Goal: Register for event/course

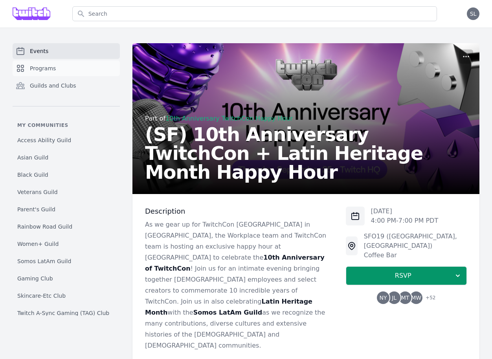
scroll to position [459, 0]
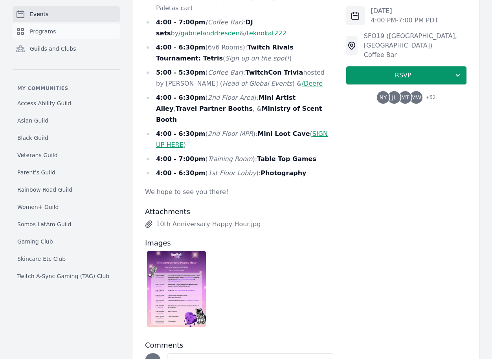
click at [89, 28] on link "Programs" at bounding box center [66, 32] width 107 height 16
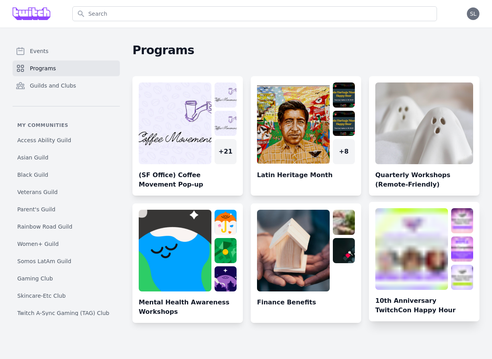
click at [414, 262] on link at bounding box center [424, 264] width 110 height 113
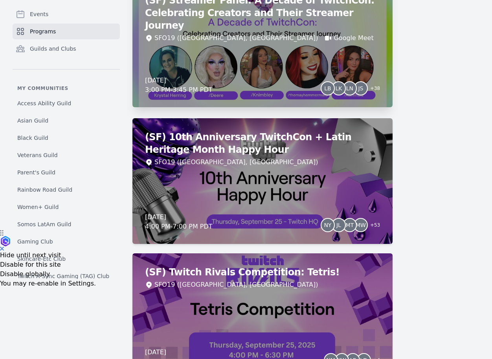
scroll to position [115, 0]
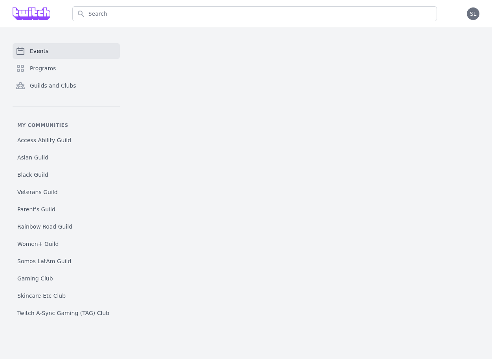
scroll to position [2, 0]
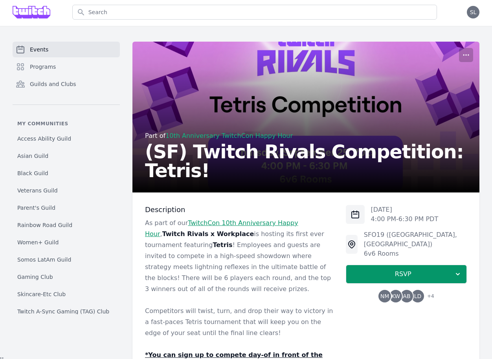
click at [391, 294] on div "Thu, Sep 25, 2025 4:00 PM - 6:30 PM PDT SFO19 (San Francisco, CA) 6v6 Rooms RSV…" at bounding box center [406, 332] width 121 height 255
click at [389, 290] on span "NM" at bounding box center [384, 296] width 13 height 13
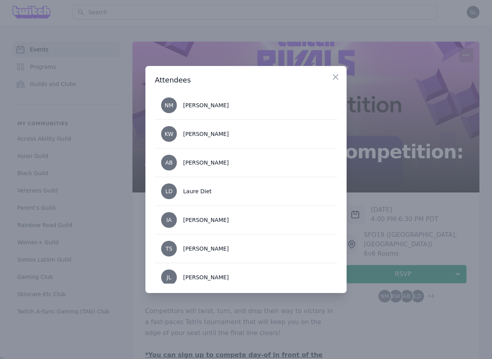
scroll to position [37, 0]
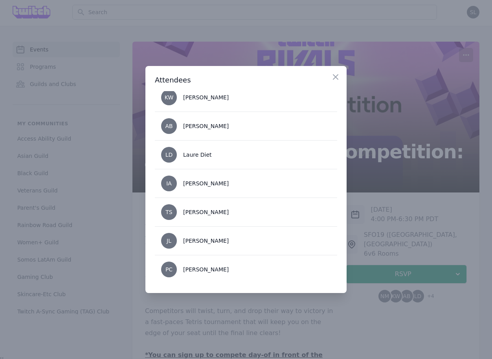
click at [402, 229] on div at bounding box center [246, 179] width 492 height 359
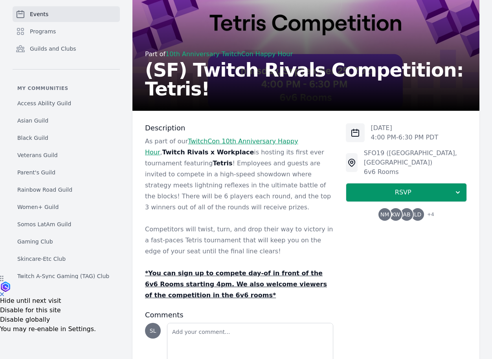
scroll to position [90, 0]
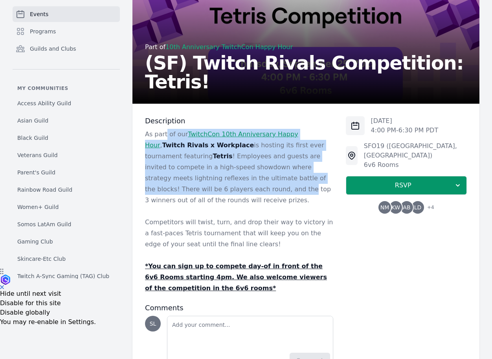
drag, startPoint x: 166, startPoint y: 139, endPoint x: 166, endPoint y: 193, distance: 53.8
click at [166, 193] on p "As part of our TwitchCon 10th Anniversary Happy Hour , Twitch Rivals x Workplac…" at bounding box center [239, 167] width 188 height 77
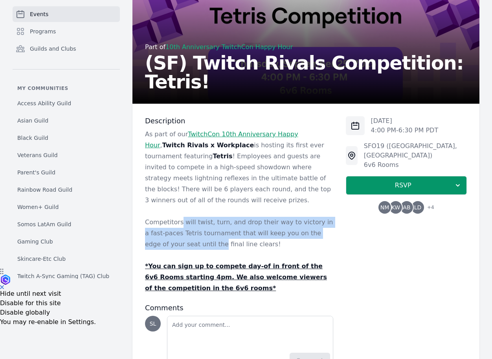
drag, startPoint x: 178, startPoint y: 210, endPoint x: 180, endPoint y: 239, distance: 28.4
click at [180, 239] on p "Competitors will twist, turn, and drop their way to victory in a fast-paces Tet…" at bounding box center [239, 233] width 188 height 33
click at [180, 238] on p "Competitors will twist, turn, and drop their way to victory in a fast-paces Tet…" at bounding box center [239, 233] width 188 height 33
drag, startPoint x: 226, startPoint y: 242, endPoint x: 203, endPoint y: 198, distance: 49.4
click at [203, 198] on div "As part of our TwitchCon 10th Anniversary Happy Hour , Twitch Rivals x Workplac…" at bounding box center [239, 211] width 188 height 165
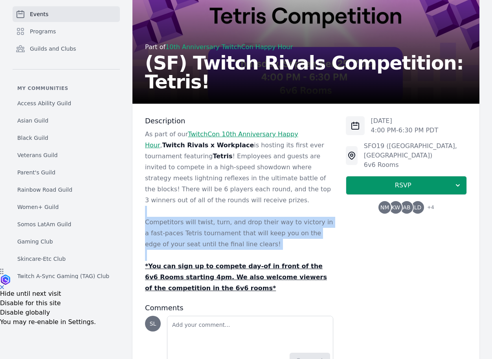
click at [203, 206] on p at bounding box center [239, 211] width 188 height 11
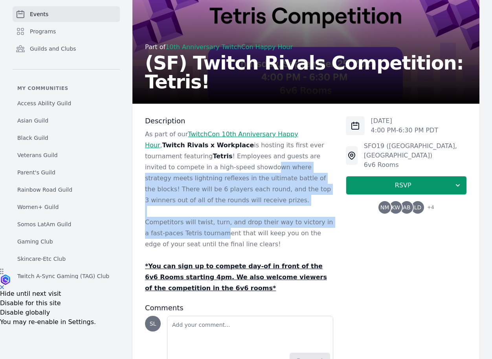
drag, startPoint x: 190, startPoint y: 179, endPoint x: 205, endPoint y: 226, distance: 49.1
click at [205, 226] on div "As part of our TwitchCon 10th Anniversary Happy Hour , Twitch Rivals x Workplac…" at bounding box center [239, 211] width 188 height 165
click at [205, 226] on p "Competitors will twist, turn, and drop their way to victory in a fast-paces Tet…" at bounding box center [239, 233] width 188 height 33
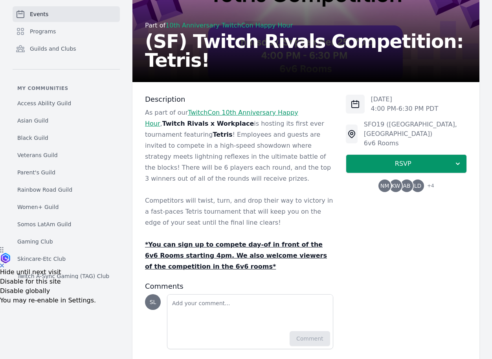
scroll to position [113, 0]
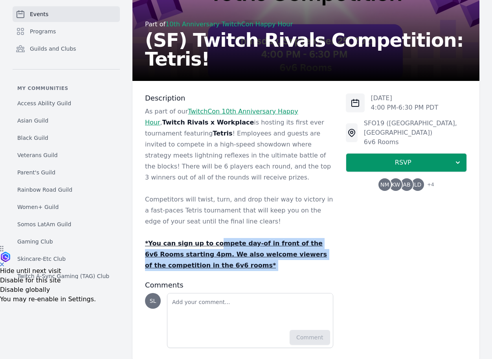
drag, startPoint x: 211, startPoint y: 228, endPoint x: 253, endPoint y: 264, distance: 55.5
click at [253, 264] on div "Description As part of our TwitchCon 10th Anniversary Happy Hour , Twitch Rival…" at bounding box center [239, 221] width 188 height 255
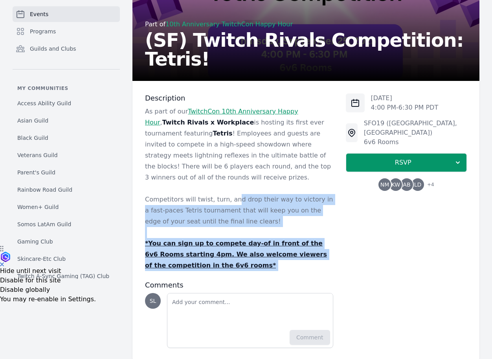
drag, startPoint x: 277, startPoint y: 264, endPoint x: 232, endPoint y: 191, distance: 86.1
click at [232, 191] on div "Description As part of our TwitchCon 10th Anniversary Happy Hour , Twitch Rival…" at bounding box center [239, 221] width 188 height 255
click at [232, 194] on p "Competitors will twist, turn, and drop their way to victory in a fast-paces Tet…" at bounding box center [239, 210] width 188 height 33
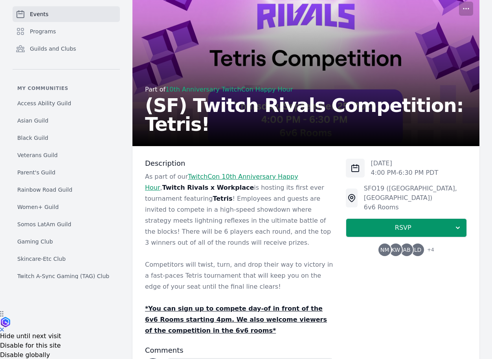
scroll to position [119, 0]
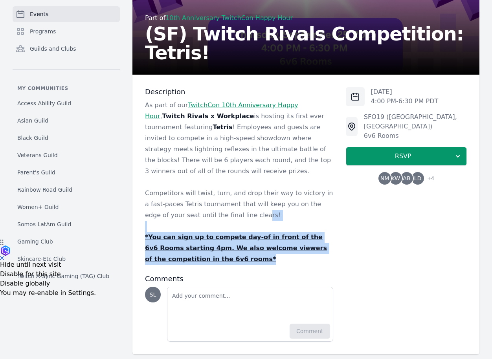
drag, startPoint x: 221, startPoint y: 250, endPoint x: 221, endPoint y: 200, distance: 49.9
click at [221, 200] on div "As part of our TwitchCon 10th Anniversary Happy Hour , Twitch Rivals x Workplac…" at bounding box center [239, 182] width 188 height 165
click at [221, 200] on p "Competitors will twist, turn, and drop their way to victory in a fast-paces Tet…" at bounding box center [239, 204] width 188 height 33
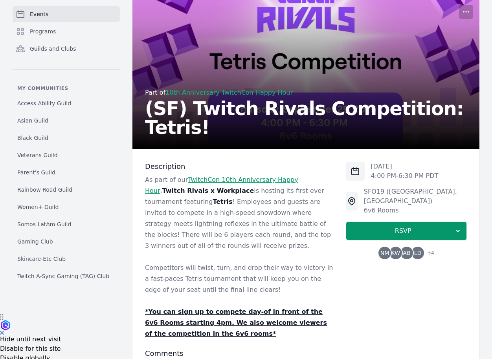
scroll to position [29, 0]
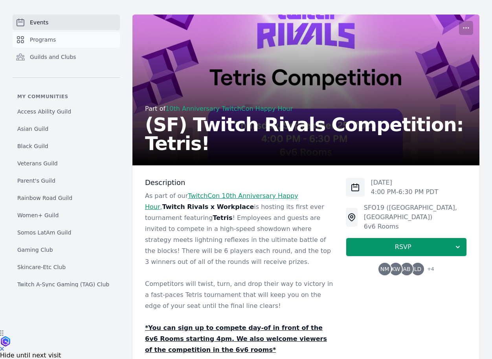
click at [53, 43] on span "Programs" at bounding box center [43, 40] width 26 height 8
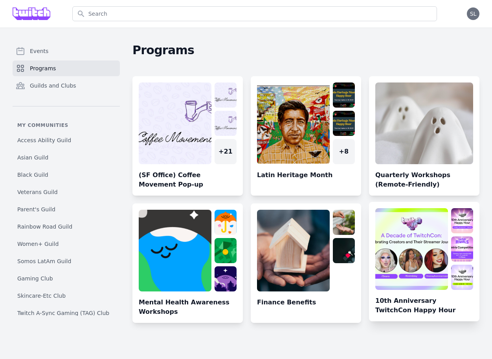
click at [410, 230] on link at bounding box center [424, 264] width 110 height 113
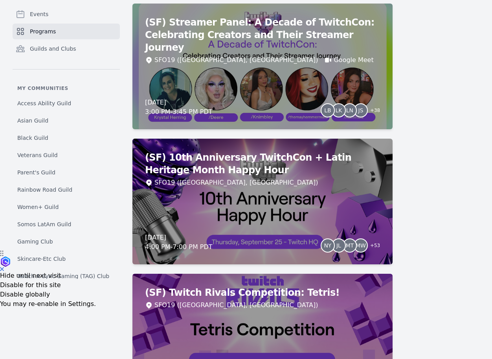
scroll to position [116, 0]
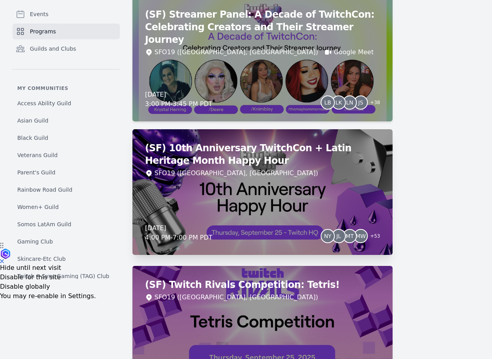
click at [353, 189] on div "(SF) 10th Anniversary TwitchCon + Latin Heritage Month Happy Hour SFO19 (San Fr…" at bounding box center [262, 192] width 260 height 126
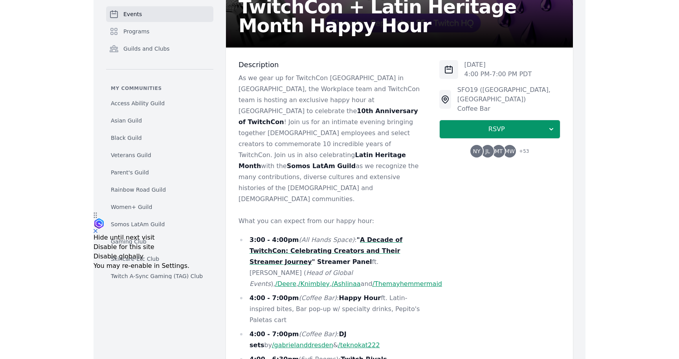
scroll to position [251, 0]
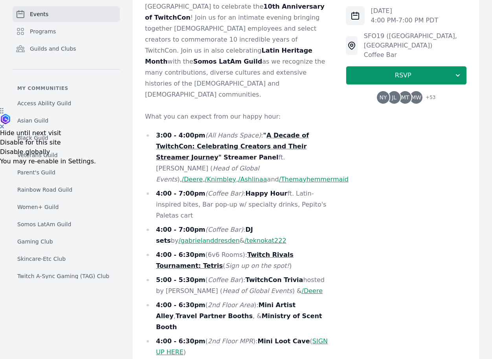
click at [309, 338] on link "SIGN UP HERE" at bounding box center [242, 347] width 172 height 18
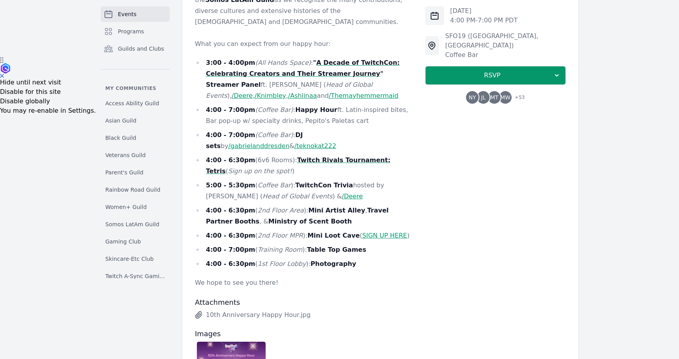
scroll to position [319, 0]
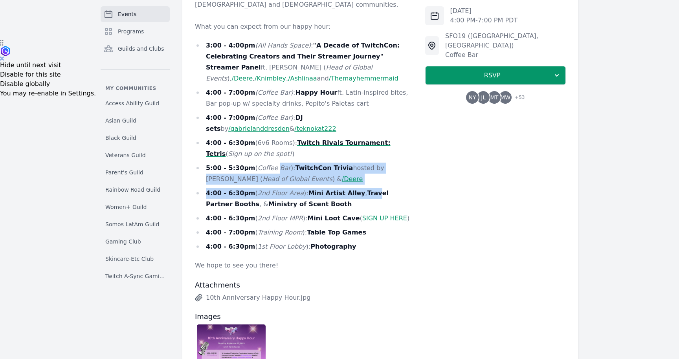
drag, startPoint x: 275, startPoint y: 143, endPoint x: 361, endPoint y: 165, distance: 88.4
click at [363, 167] on ul "3:00 - 4:00pm (All Hands Space) : " A Decade of TwitchCon: Celebrating Creators…" at bounding box center [304, 146] width 218 height 212
click at [361, 165] on ul "3:00 - 4:00pm (All Hands Space) : " A Decade of TwitchCon: Celebrating Creators…" at bounding box center [304, 146] width 218 height 212
drag, startPoint x: 320, startPoint y: 144, endPoint x: 367, endPoint y: 168, distance: 52.2
click at [367, 168] on ul "3:00 - 4:00pm (All Hands Space) : " A Decade of TwitchCon: Celebrating Creators…" at bounding box center [304, 146] width 218 height 212
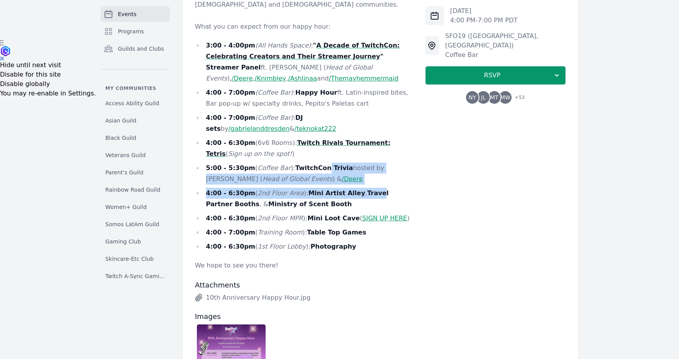
click at [367, 189] on strong "Travel Partner Booths" at bounding box center [297, 198] width 183 height 18
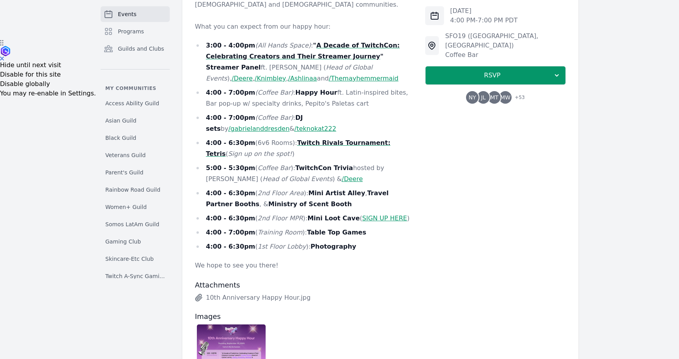
click at [358, 138] on li "4:00 - 6:30pm (6v6 Rooms): Twitch Rivals Tournament: Tetris ( Sign up on the sp…" at bounding box center [304, 149] width 218 height 22
click at [356, 139] on strong "Twitch Rivals Tournament: Tetris" at bounding box center [298, 148] width 185 height 18
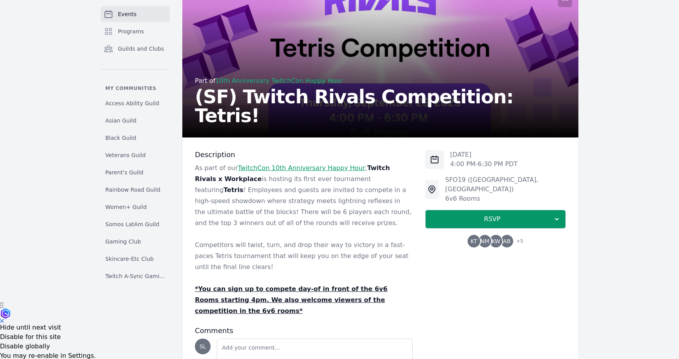
scroll to position [108, 0]
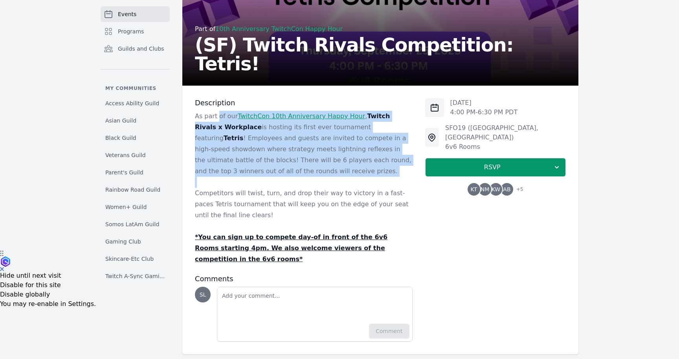
drag, startPoint x: 216, startPoint y: 118, endPoint x: 232, endPoint y: 179, distance: 62.6
click at [232, 179] on div "As part of our TwitchCon 10th Anniversary Happy Hour , Twitch Rivals x Workplac…" at bounding box center [304, 188] width 218 height 154
click at [232, 179] on p at bounding box center [304, 182] width 218 height 11
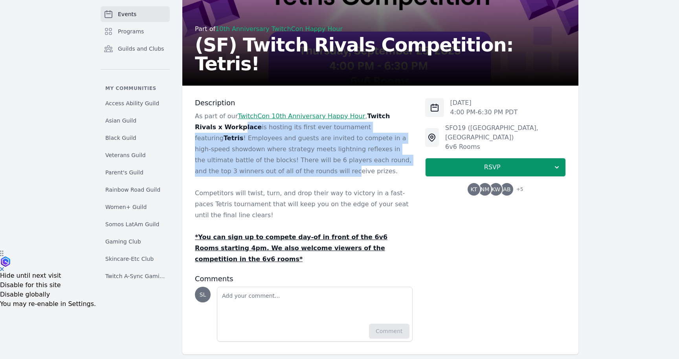
drag, startPoint x: 215, startPoint y: 122, endPoint x: 214, endPoint y: 176, distance: 53.8
click at [215, 176] on p "As part of our TwitchCon 10th Anniversary Happy Hour , Twitch Rivals x Workplac…" at bounding box center [304, 144] width 218 height 66
click at [214, 176] on p "As part of our TwitchCon 10th Anniversary Happy Hour , Twitch Rivals x Workplac…" at bounding box center [304, 144] width 218 height 66
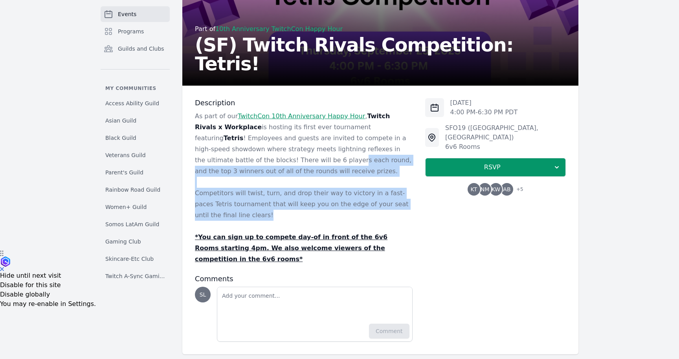
drag, startPoint x: 248, startPoint y: 220, endPoint x: 236, endPoint y: 161, distance: 60.1
click at [236, 161] on div "As part of our TwitchCon 10th Anniversary Happy Hour , Twitch Rivals x Workplac…" at bounding box center [304, 188] width 218 height 154
click at [236, 161] on p "As part of our TwitchCon 10th Anniversary Happy Hour , Twitch Rivals x Workplac…" at bounding box center [304, 144] width 218 height 66
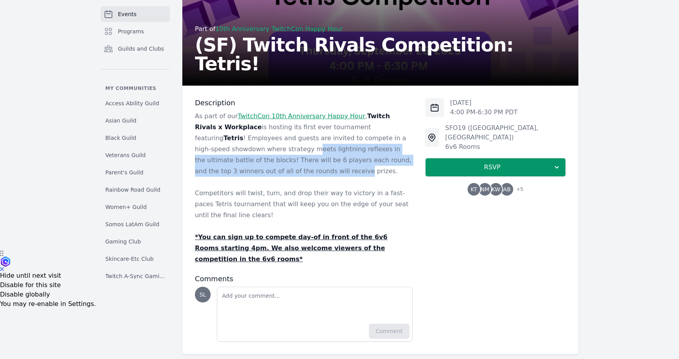
drag, startPoint x: 226, startPoint y: 148, endPoint x: 226, endPoint y: 176, distance: 27.9
click at [226, 176] on p "As part of our TwitchCon 10th Anniversary Happy Hour , Twitch Rivals x Workplac…" at bounding box center [304, 144] width 218 height 66
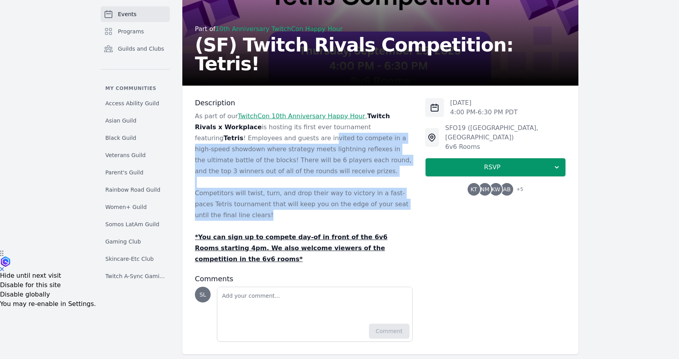
drag, startPoint x: 244, startPoint y: 150, endPoint x: 244, endPoint y: 218, distance: 67.6
click at [244, 218] on div "As part of our TwitchCon 10th Anniversary Happy Hour , Twitch Rivals x Workplac…" at bounding box center [304, 188] width 218 height 154
click at [244, 218] on p "Competitors will twist, turn, and drop their way to victory in a fast-paces Tet…" at bounding box center [304, 204] width 218 height 33
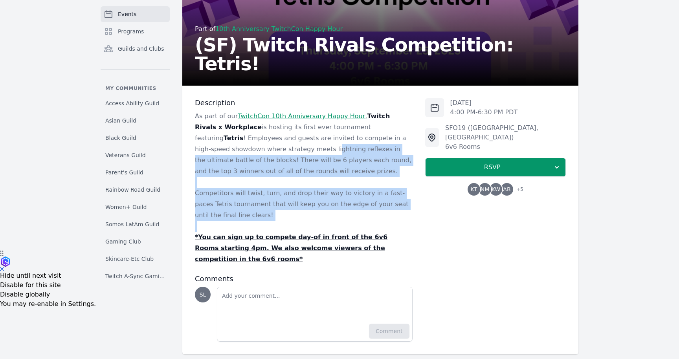
drag, startPoint x: 256, startPoint y: 222, endPoint x: 242, endPoint y: 145, distance: 77.5
click at [242, 145] on div "As part of our TwitchCon 10th Anniversary Happy Hour , Twitch Rivals x Workplac…" at bounding box center [304, 188] width 218 height 154
click at [242, 145] on p "As part of our TwitchCon 10th Anniversary Happy Hour , Twitch Rivals x Workplac…" at bounding box center [304, 144] width 218 height 66
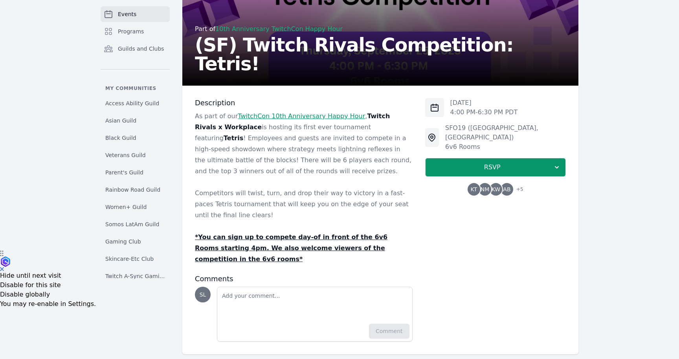
click at [228, 217] on p "Competitors will twist, turn, and drop their way to victory in a fast-paces Tet…" at bounding box center [304, 204] width 218 height 33
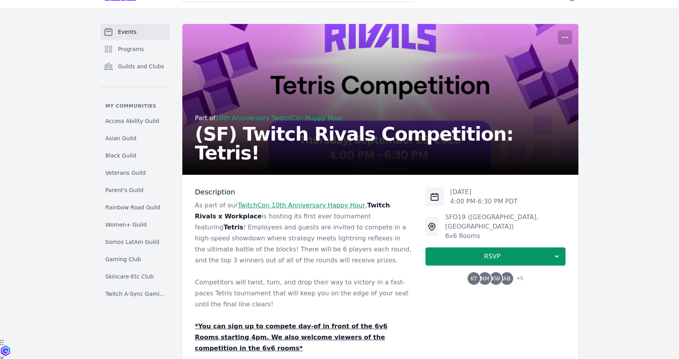
scroll to position [0, 0]
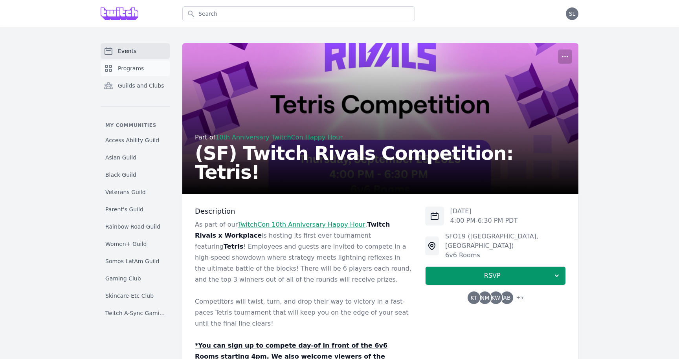
click at [140, 64] on span "Programs" at bounding box center [131, 68] width 26 height 8
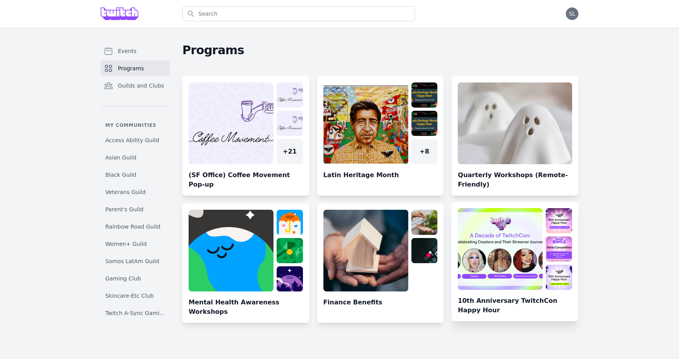
click at [483, 248] on link at bounding box center [515, 264] width 127 height 113
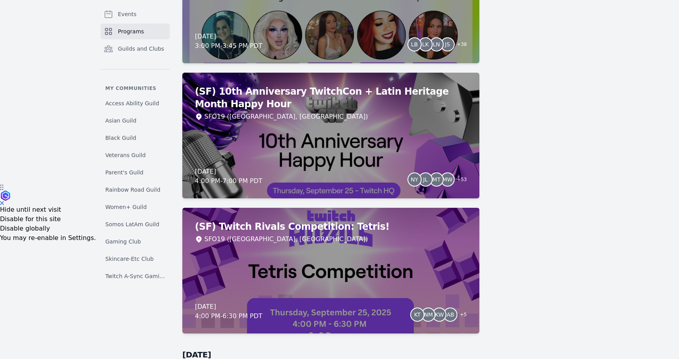
scroll to position [164, 0]
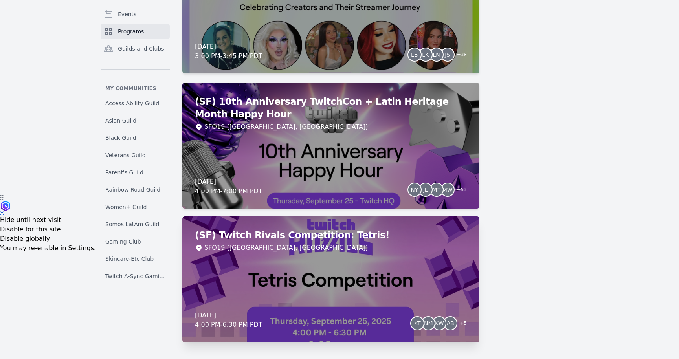
click at [449, 274] on div "(SF) Twitch Rivals Competition: Tetris! SFO19 (San Francisco, CA) Thursday, Sep…" at bounding box center [330, 280] width 297 height 126
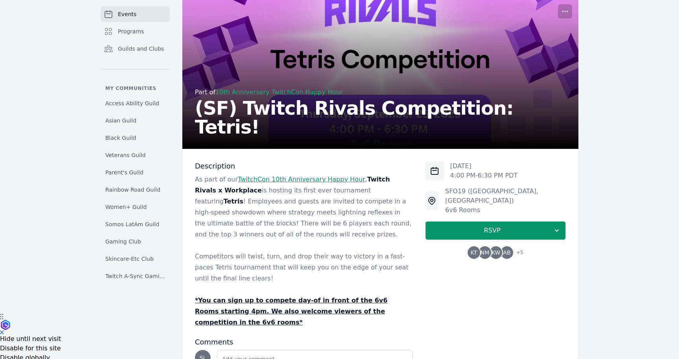
scroll to position [47, 0]
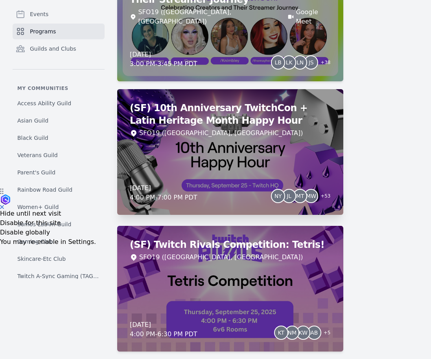
scroll to position [172, 0]
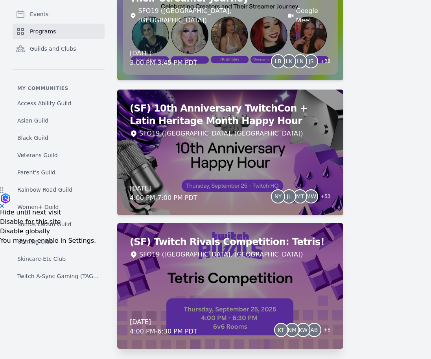
click at [230, 278] on div "(SF) Twitch Rivals Competition: Tetris! SFO19 (San Francisco, CA) Thursday, Sep…" at bounding box center [230, 286] width 226 height 126
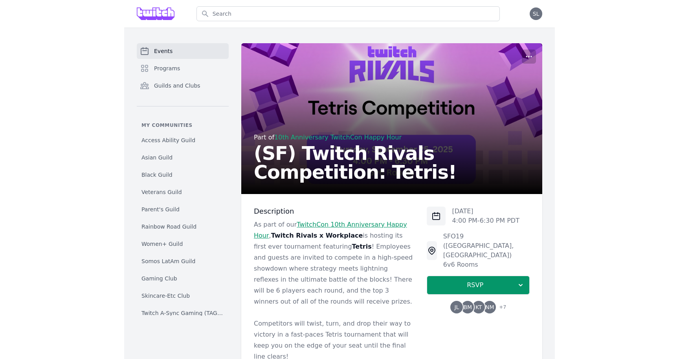
scroll to position [172, 0]
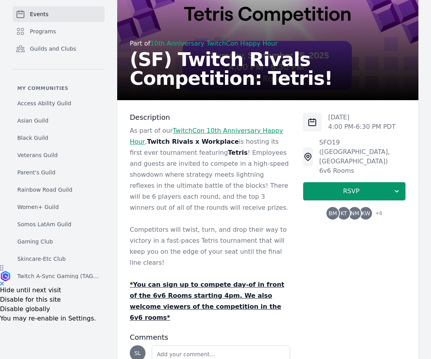
scroll to position [102, 0]
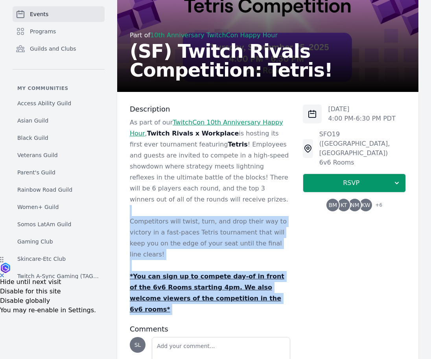
drag, startPoint x: 257, startPoint y: 282, endPoint x: 222, endPoint y: 199, distance: 90.7
click at [222, 199] on div "Description As part of our TwitchCon 10th Anniversary Happy Hour , Twitch Rival…" at bounding box center [210, 249] width 160 height 288
click at [222, 205] on p at bounding box center [210, 210] width 160 height 11
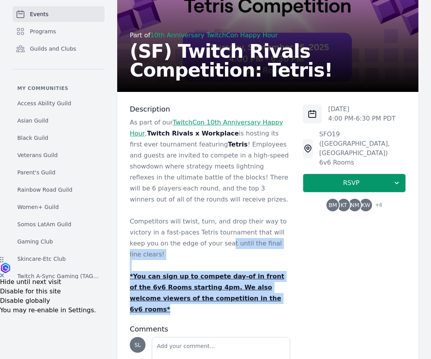
drag, startPoint x: 208, startPoint y: 230, endPoint x: 243, endPoint y: 278, distance: 59.0
click at [243, 278] on div "As part of our TwitchCon 10th Anniversary Happy Hour , Twitch Rivals x Workplac…" at bounding box center [210, 216] width 160 height 198
click at [243, 278] on p "*You can sign up to compete day-of in front of the 6v6 Rooms starting 4pm. We a…" at bounding box center [210, 293] width 160 height 44
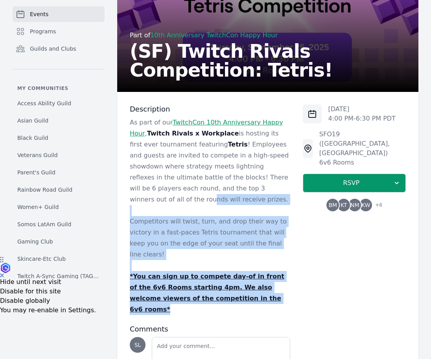
drag, startPoint x: 253, startPoint y: 278, endPoint x: 225, endPoint y: 185, distance: 96.7
click at [225, 185] on div "As part of our TwitchCon 10th Anniversary Happy Hour , Twitch Rivals x Workplac…" at bounding box center [210, 216] width 160 height 198
click at [225, 185] on p "As part of our TwitchCon 10th Anniversary Happy Hour , Twitch Rivals x Workplac…" at bounding box center [210, 161] width 160 height 88
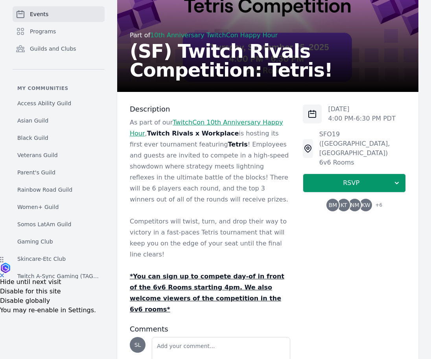
click at [345, 202] on span "KT" at bounding box center [343, 205] width 7 height 6
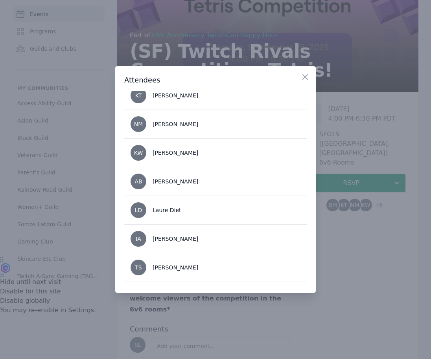
scroll to position [94, 0]
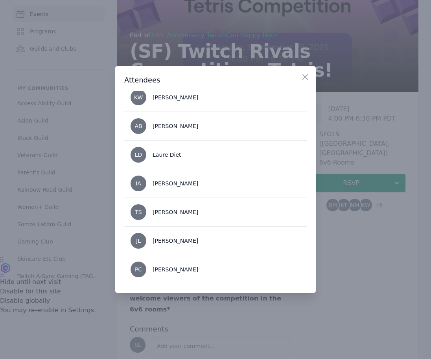
click at [360, 242] on div at bounding box center [215, 179] width 431 height 359
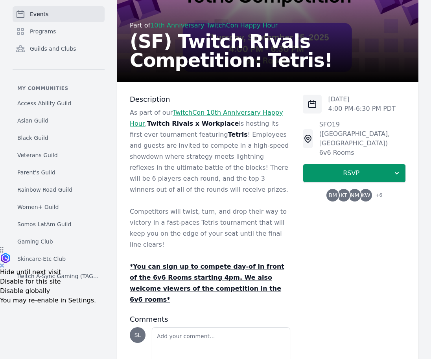
scroll to position [116, 0]
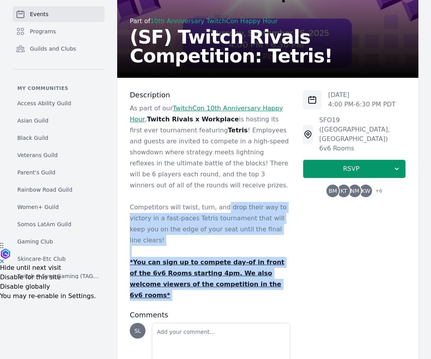
drag, startPoint x: 233, startPoint y: 271, endPoint x: 219, endPoint y: 193, distance: 78.9
click at [219, 193] on div "Description As part of our TwitchCon 10th Anniversary Happy Hour , Twitch Rival…" at bounding box center [210, 234] width 160 height 288
click at [219, 202] on p "Competitors will twist, turn, and drop their way to victory in a fast-paces Tet…" at bounding box center [210, 224] width 160 height 44
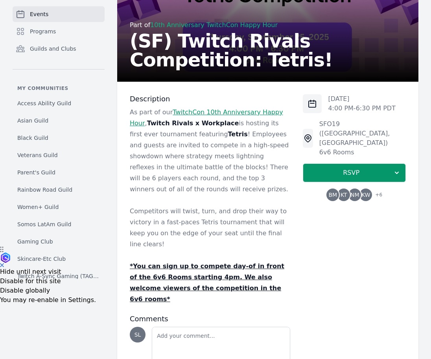
scroll to position [111, 0]
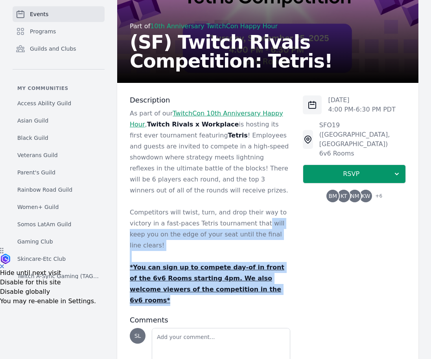
drag, startPoint x: 257, startPoint y: 208, endPoint x: 257, endPoint y: 264, distance: 56.2
click at [257, 264] on div "As part of our TwitchCon 10th Anniversary Happy Hour , Twitch Rivals x Workplac…" at bounding box center [210, 207] width 160 height 198
click at [257, 264] on p "*You can sign up to compete day-of in front of the 6v6 Rooms starting 4pm. We a…" at bounding box center [210, 284] width 160 height 44
drag, startPoint x: 266, startPoint y: 266, endPoint x: 236, endPoint y: 216, distance: 58.0
click at [236, 216] on div "As part of our TwitchCon 10th Anniversary Happy Hour , Twitch Rivals x Workplac…" at bounding box center [210, 207] width 160 height 198
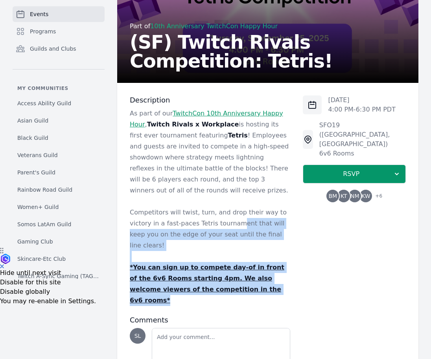
click at [236, 216] on p "Competitors will twist, turn, and drop their way to victory in a fast-paces Tet…" at bounding box center [210, 229] width 160 height 44
drag, startPoint x: 204, startPoint y: 208, endPoint x: 238, endPoint y: 273, distance: 74.0
click at [238, 273] on div "Description As part of our TwitchCon 10th Anniversary Happy Hour , Twitch Rival…" at bounding box center [210, 239] width 160 height 288
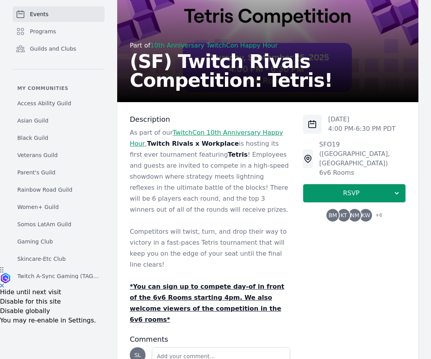
scroll to position [0, 0]
